Goal: Find specific page/section: Find specific page/section

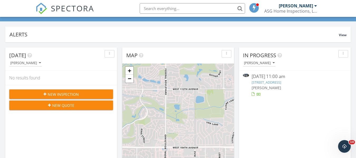
click at [281, 82] on link "[STREET_ADDRESS]" at bounding box center [267, 82] width 30 height 5
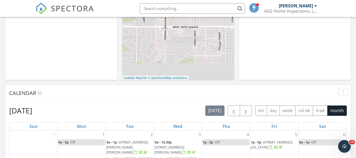
scroll to position [237, 0]
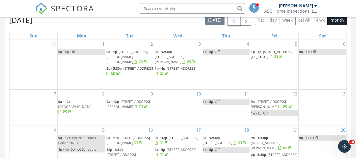
click at [235, 21] on span "button" at bounding box center [234, 20] width 6 height 6
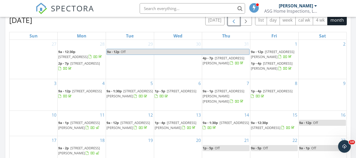
click at [235, 21] on span "button" at bounding box center [234, 20] width 6 height 6
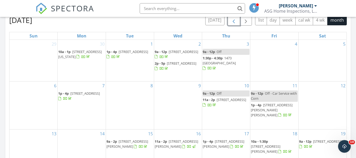
click at [232, 22] on span "button" at bounding box center [234, 20] width 6 height 6
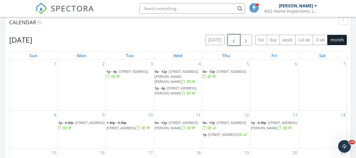
scroll to position [185, 0]
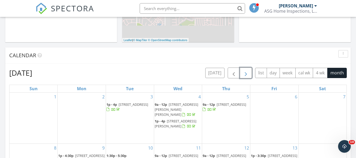
click at [244, 72] on span "button" at bounding box center [246, 73] width 6 height 6
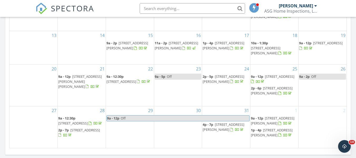
scroll to position [343, 0]
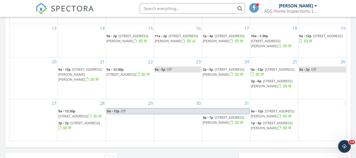
click at [221, 117] on span "9055 Brooks Dr, Arvada 80004" at bounding box center [224, 120] width 42 height 10
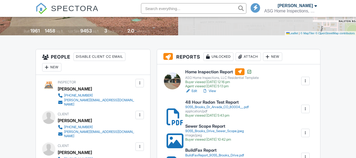
scroll to position [106, 0]
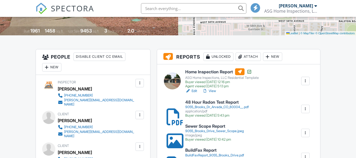
click at [214, 90] on link "View" at bounding box center [210, 90] width 14 height 5
